Goal: Information Seeking & Learning: Learn about a topic

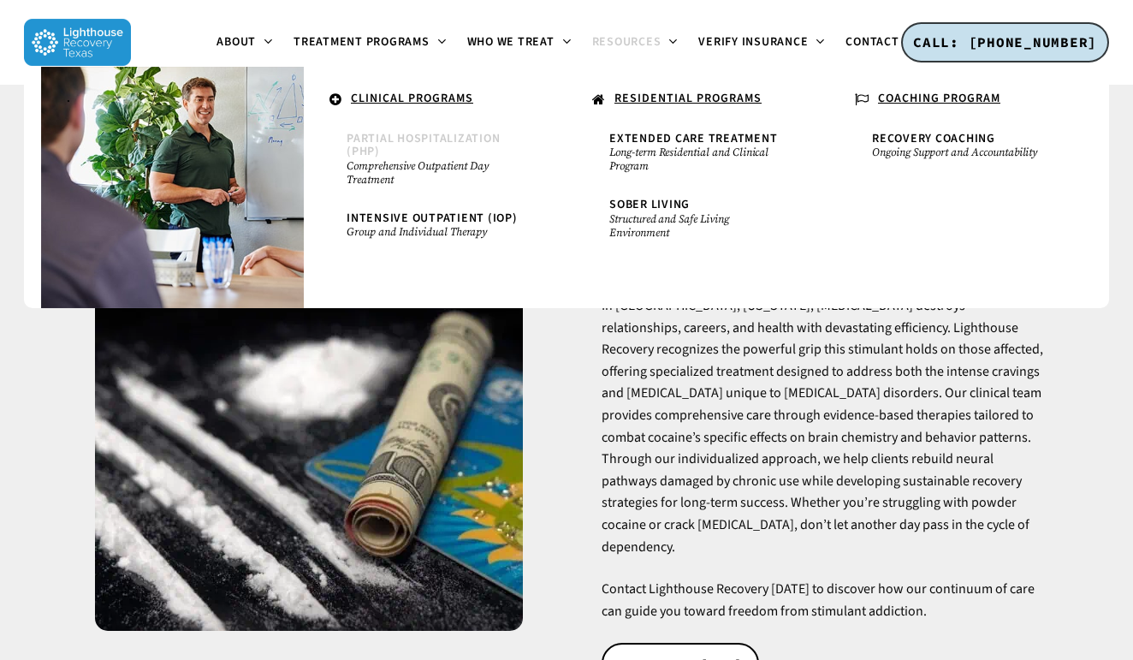
click at [381, 164] on small "Comprehensive Outpatient Day Treatment" at bounding box center [435, 172] width 177 height 27
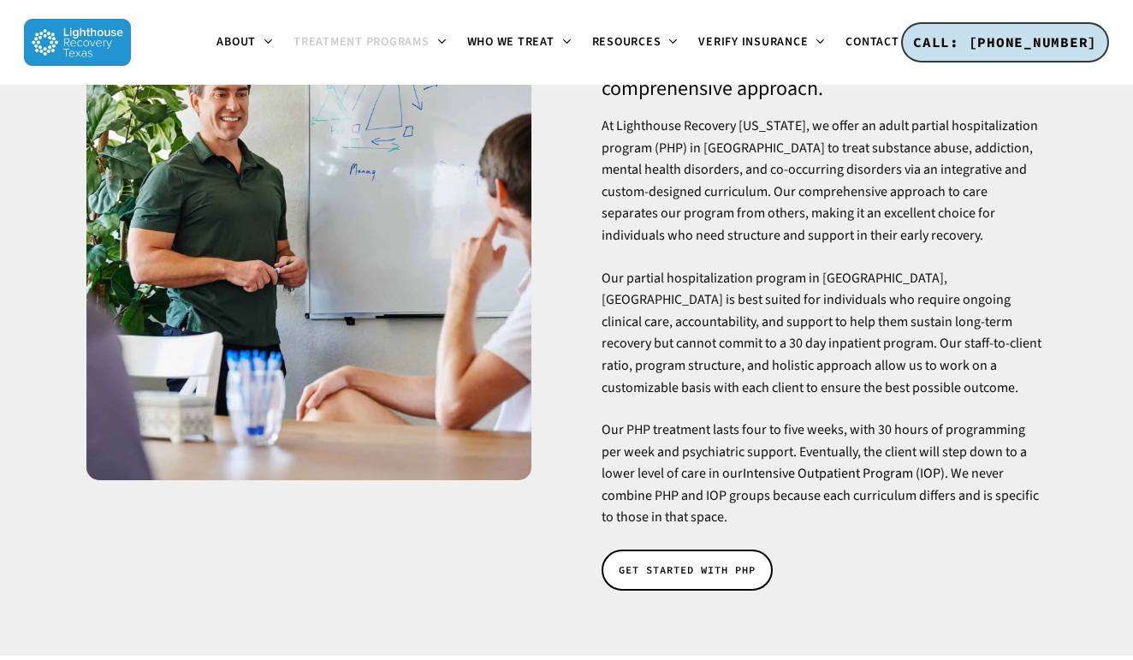
scroll to position [227, 0]
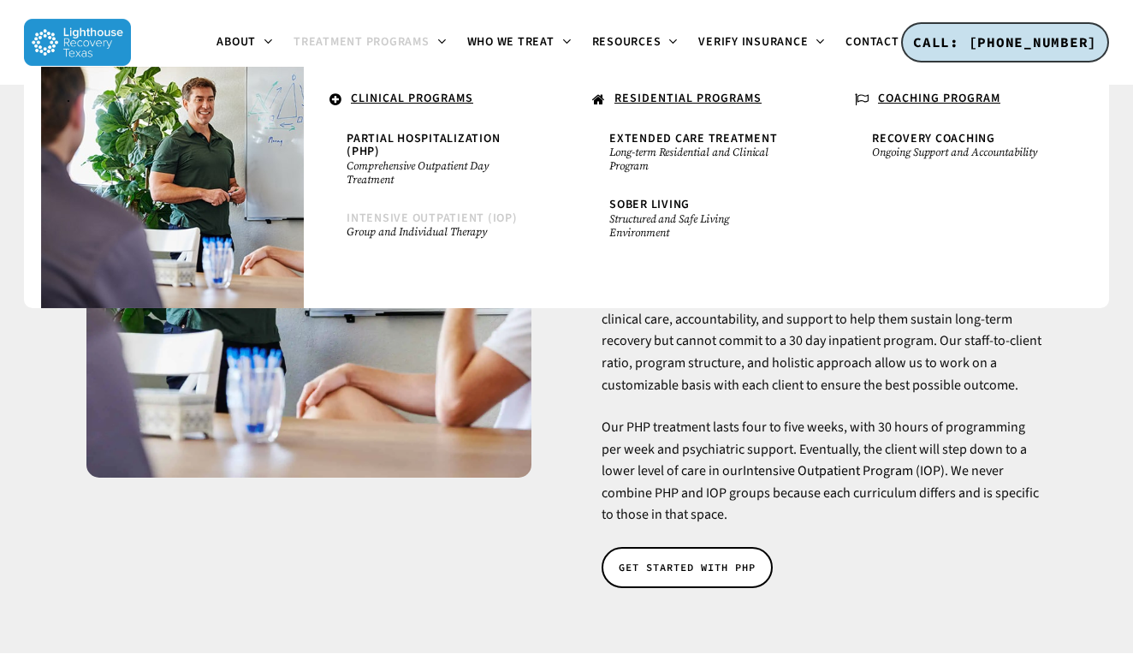
click at [408, 218] on span "Intensive Outpatient (IOP)" at bounding box center [432, 218] width 171 height 17
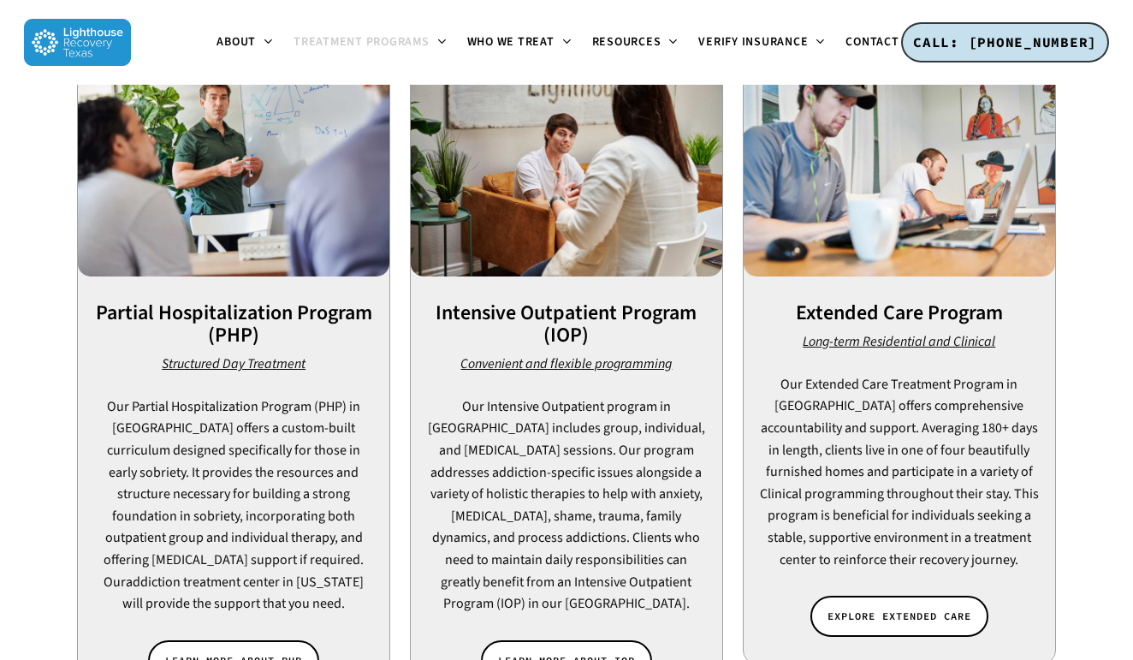
scroll to position [1635, 0]
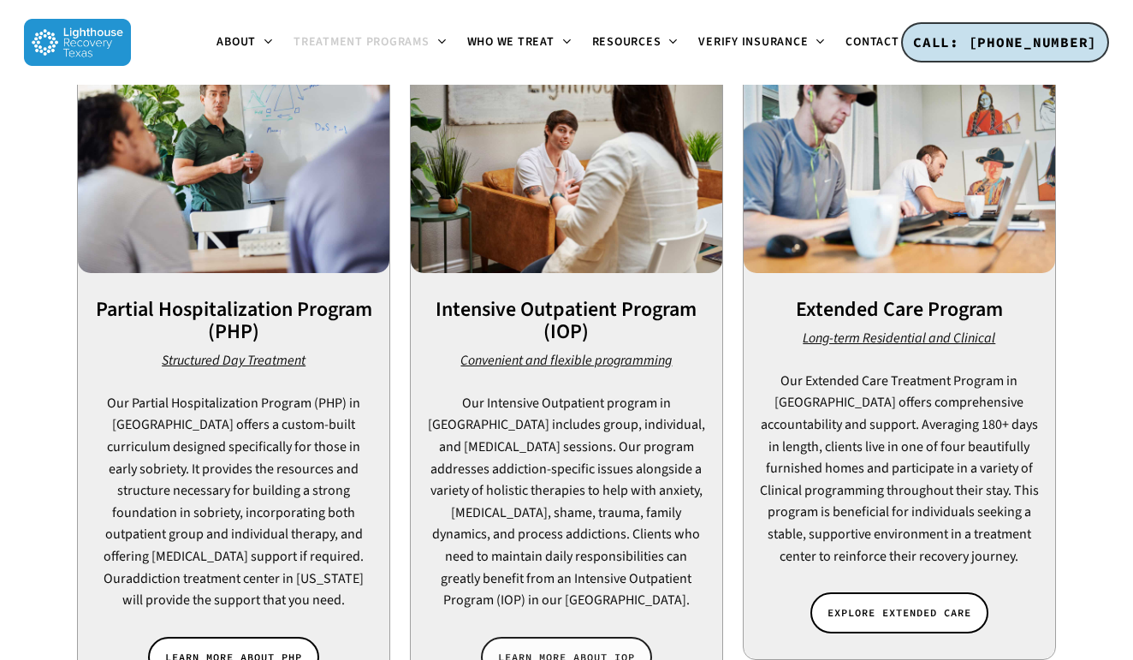
click at [589, 637] on link "LEARN MORE ABOUT IOP" at bounding box center [566, 657] width 171 height 41
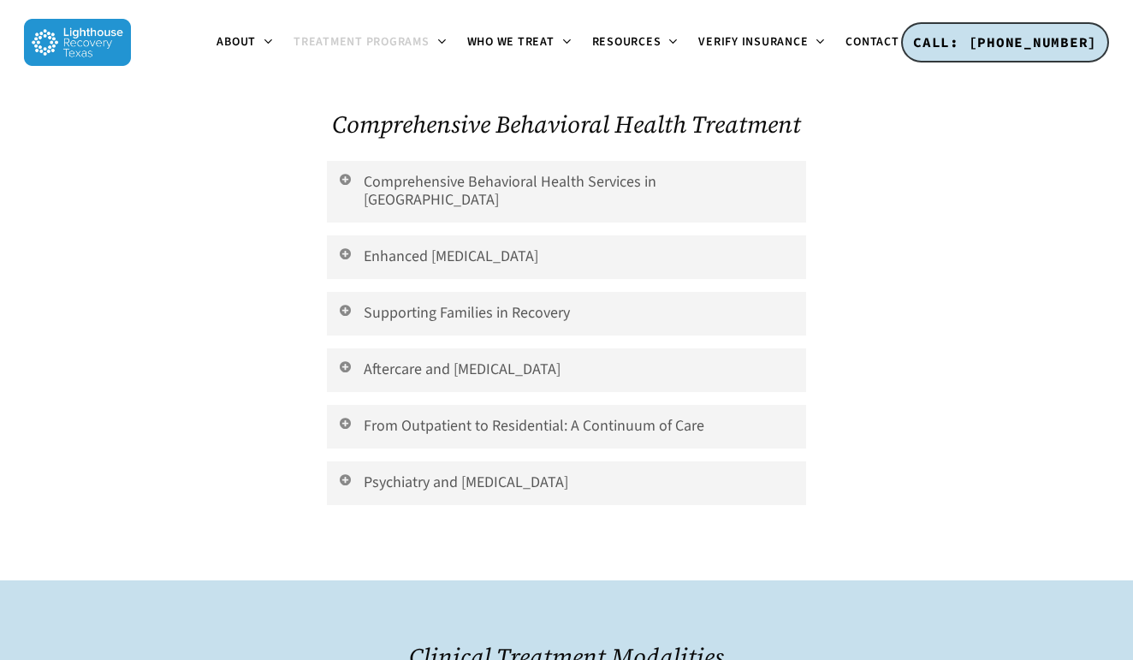
scroll to position [6664, 0]
